Goal: Transaction & Acquisition: Purchase product/service

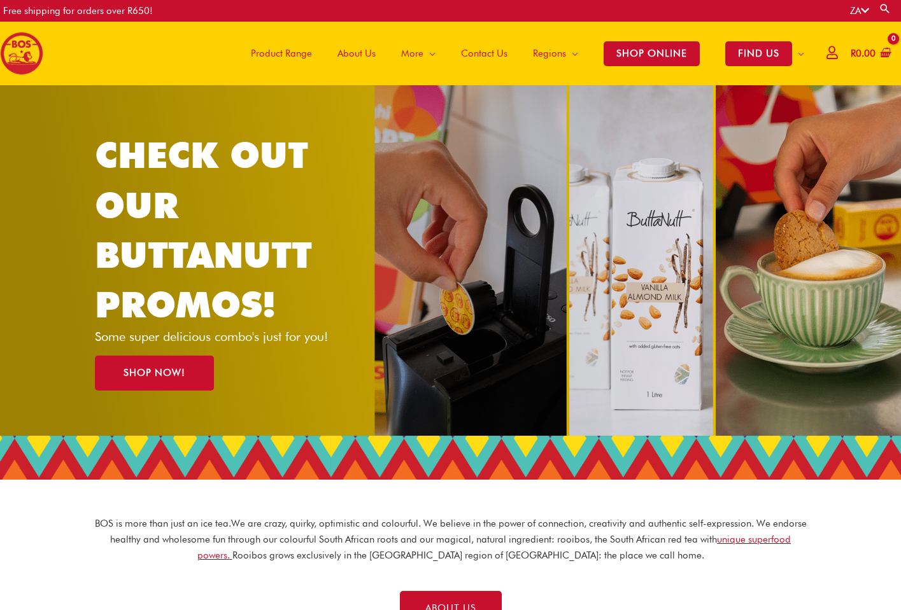
drag, startPoint x: 0, startPoint y: 0, endPoint x: 260, endPoint y: 55, distance: 266.0
click at [260, 55] on span "Product Range" at bounding box center [281, 53] width 61 height 38
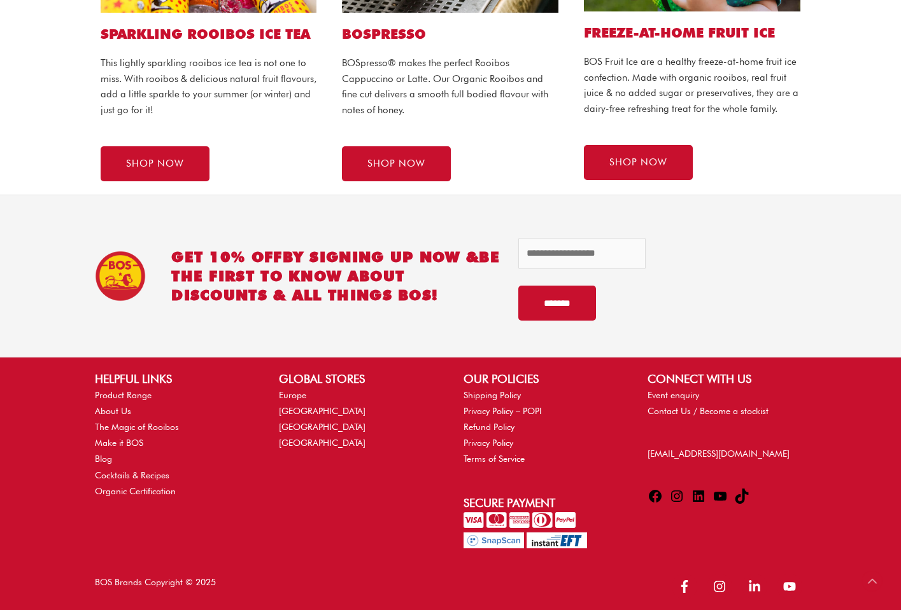
scroll to position [929, 0]
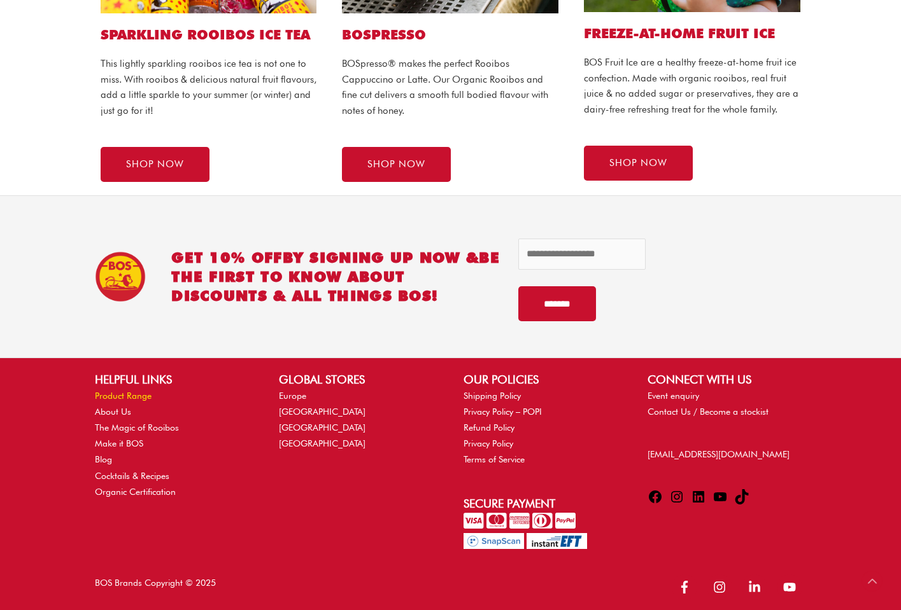
click at [108, 391] on link "Product Range" at bounding box center [123, 396] width 57 height 10
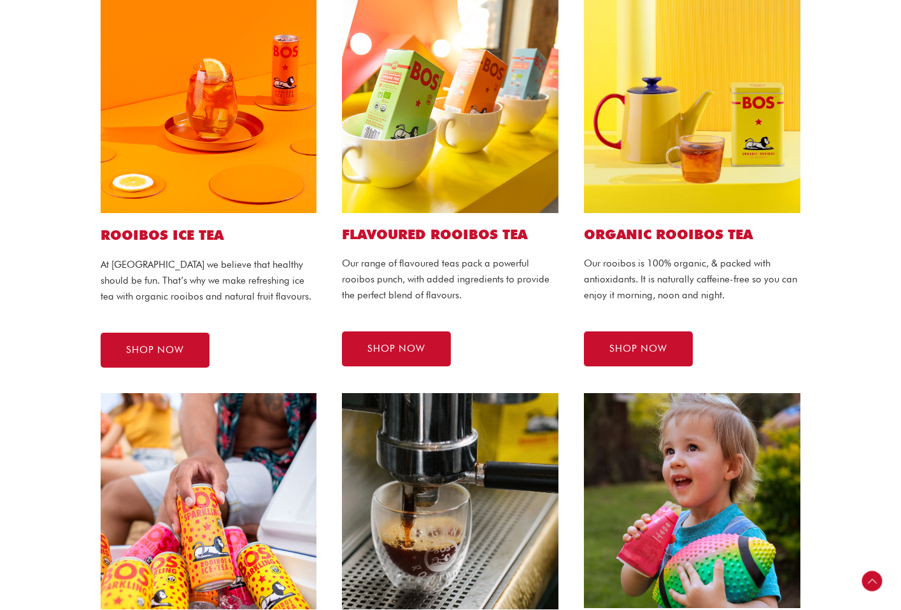
scroll to position [337, 0]
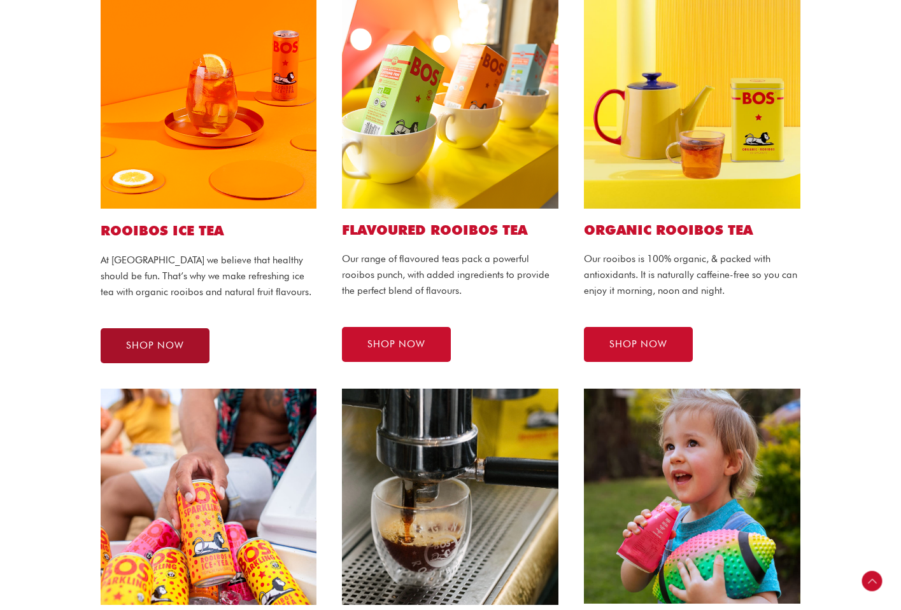
click at [156, 341] on span "SHOP NOW" at bounding box center [155, 346] width 58 height 10
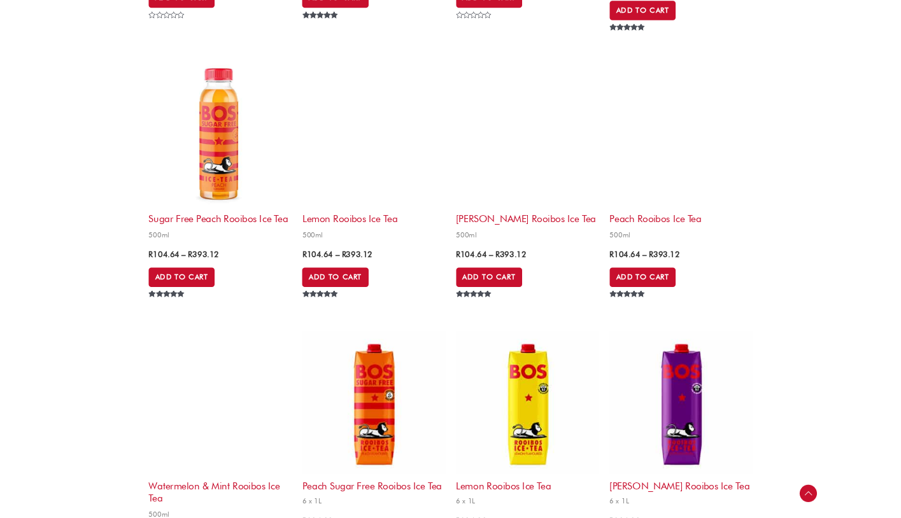
scroll to position [2016, 0]
